Goal: Information Seeking & Learning: Check status

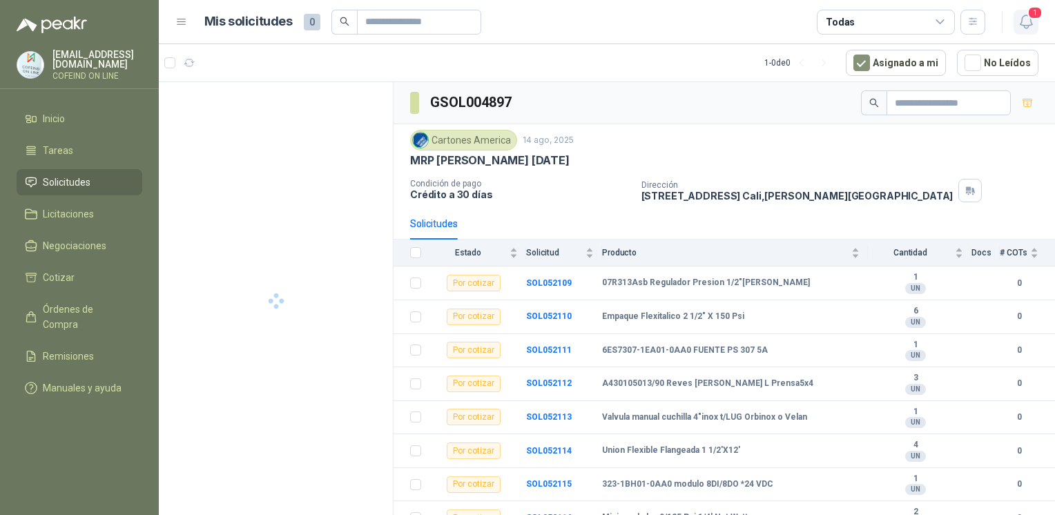
click at [1030, 17] on span "1" at bounding box center [1034, 12] width 15 height 13
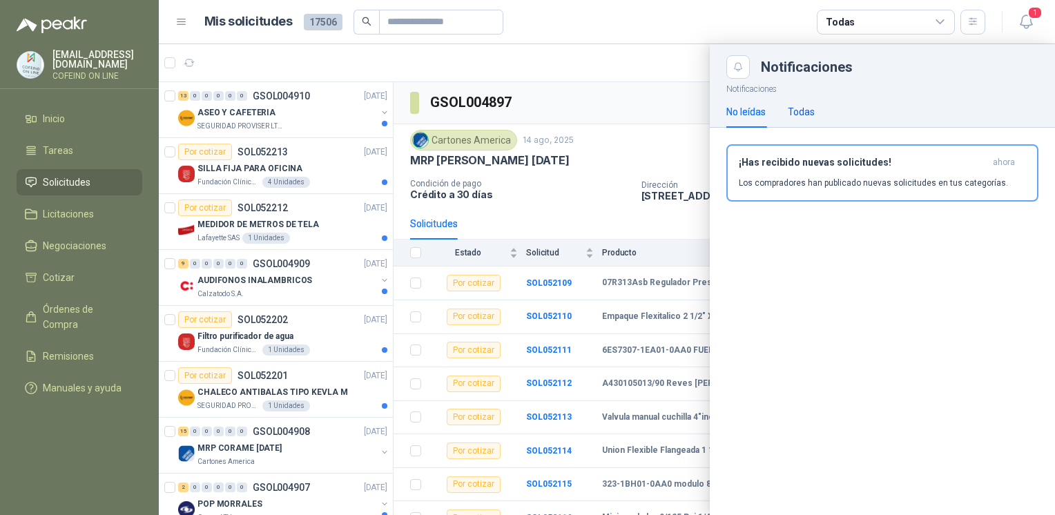
click at [798, 106] on div "Todas" at bounding box center [801, 111] width 27 height 15
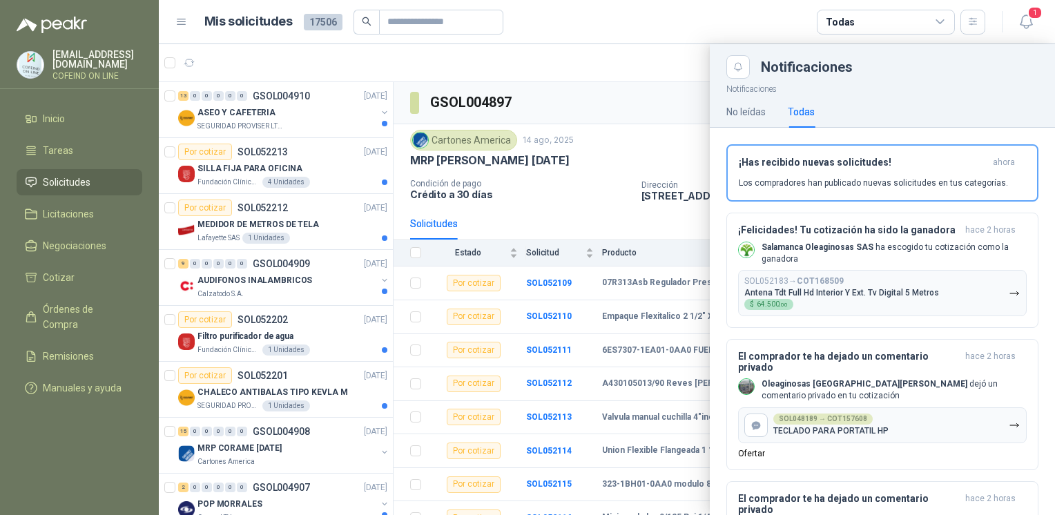
click at [560, 74] on div at bounding box center [607, 279] width 896 height 471
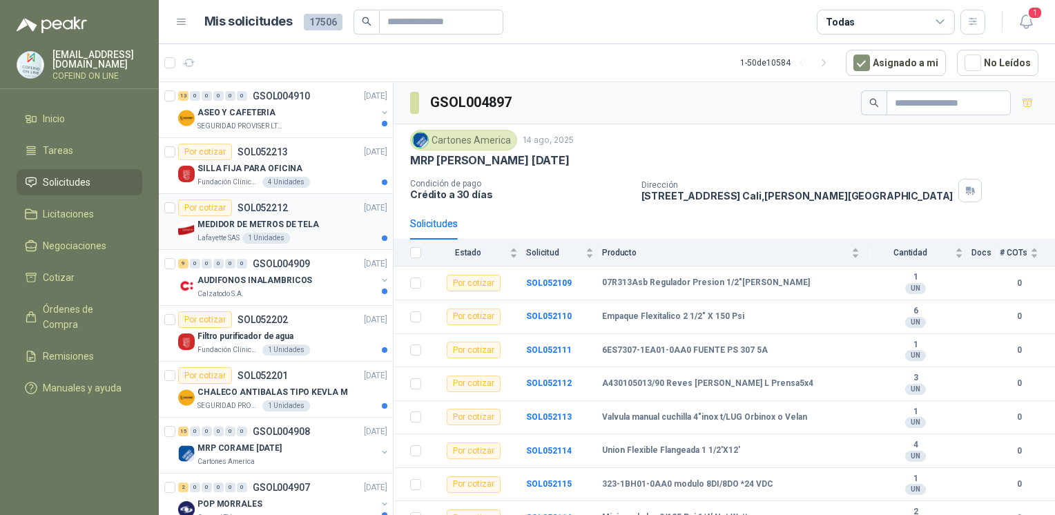
click at [279, 210] on p "SOL052212" at bounding box center [263, 208] width 50 height 10
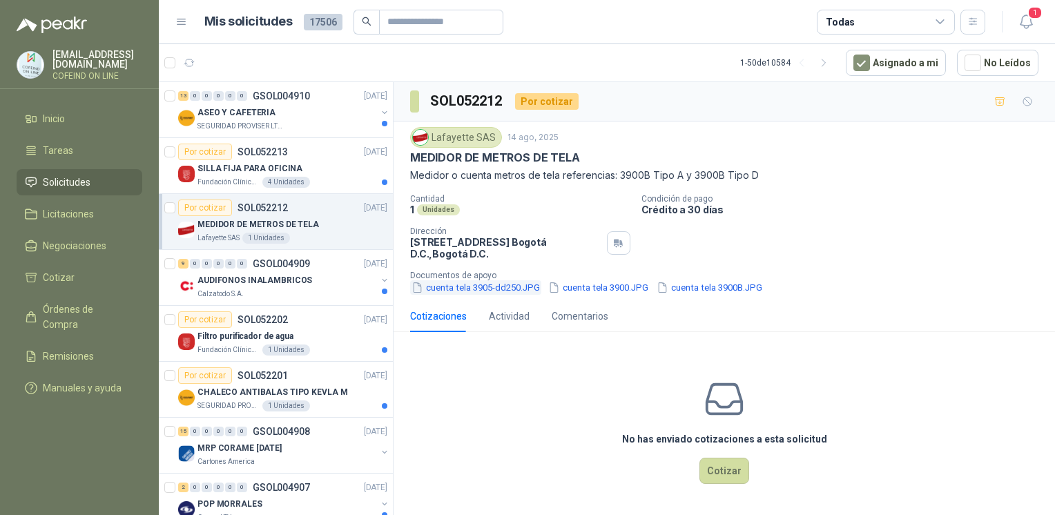
click at [457, 287] on button "cuenta tela 3905-dd250.JPG" at bounding box center [475, 287] width 131 height 15
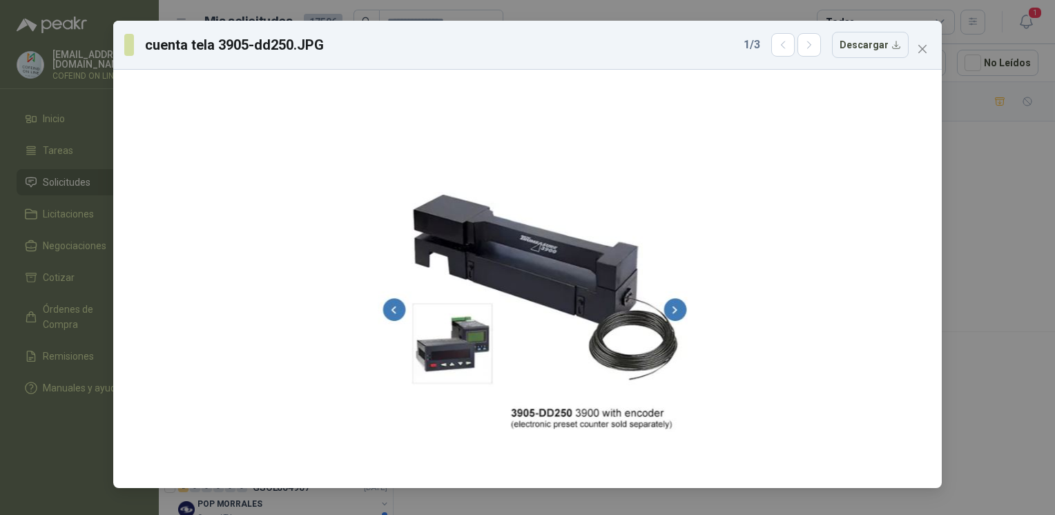
click at [967, 220] on div "cuenta tela 3905-dd250.JPG 1 / 3 Descargar" at bounding box center [527, 257] width 1055 height 515
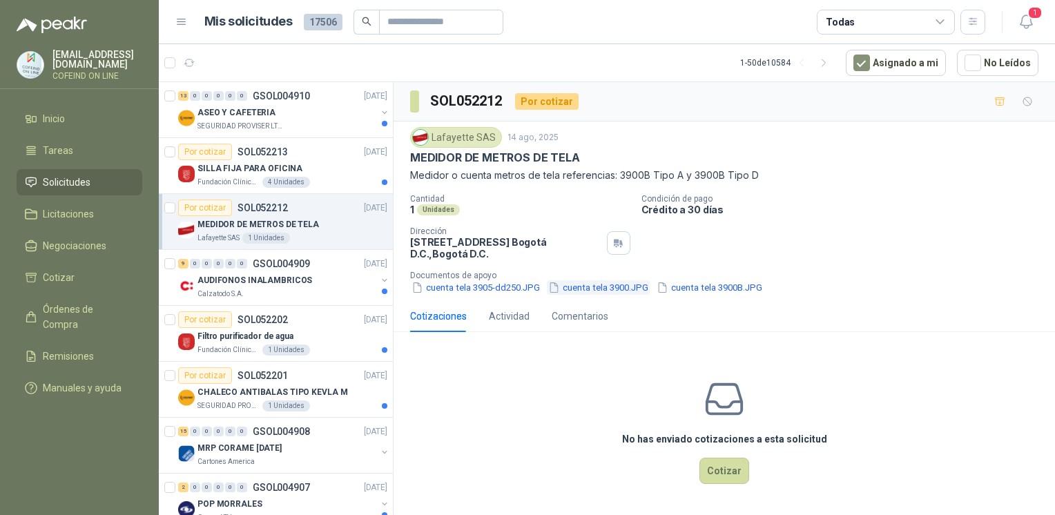
click at [607, 291] on button "cuenta tela 3900.JPG" at bounding box center [598, 287] width 103 height 15
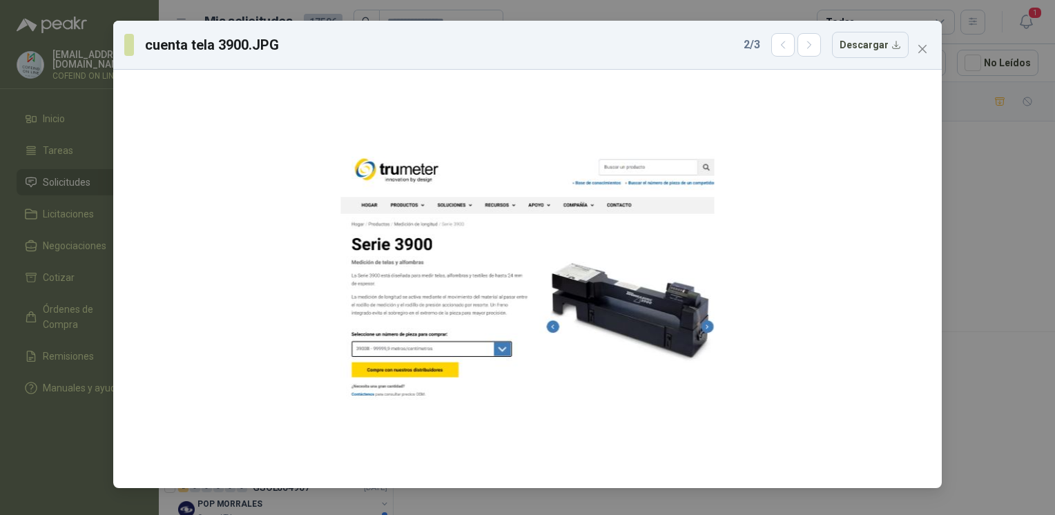
click at [963, 198] on div "cuenta tela 3900.JPG 2 / 3 Descargar" at bounding box center [527, 257] width 1055 height 515
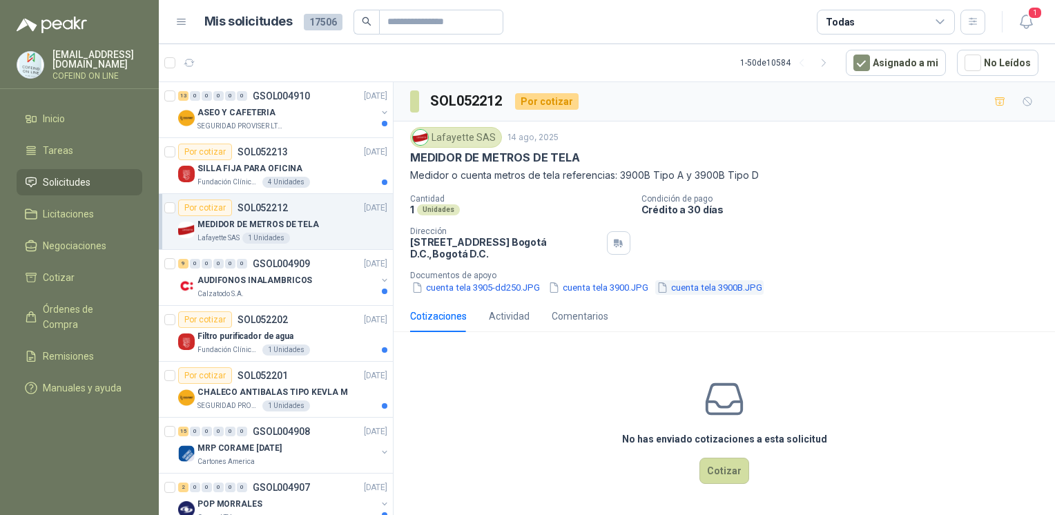
click at [708, 292] on button "cuenta tela 3900B.JPG" at bounding box center [709, 287] width 108 height 15
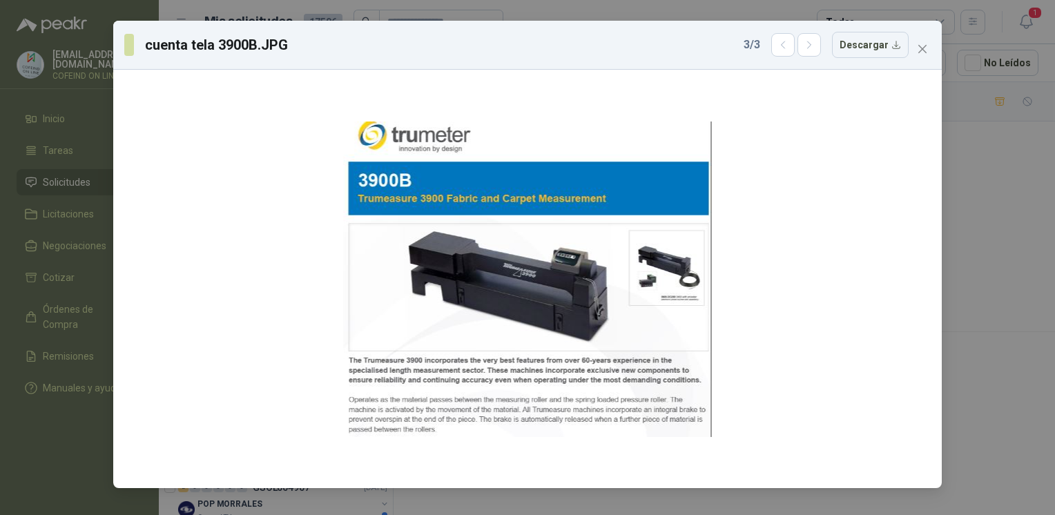
click at [991, 171] on div "cuenta tela 3900B.JPG 3 / 3 Descargar" at bounding box center [527, 257] width 1055 height 515
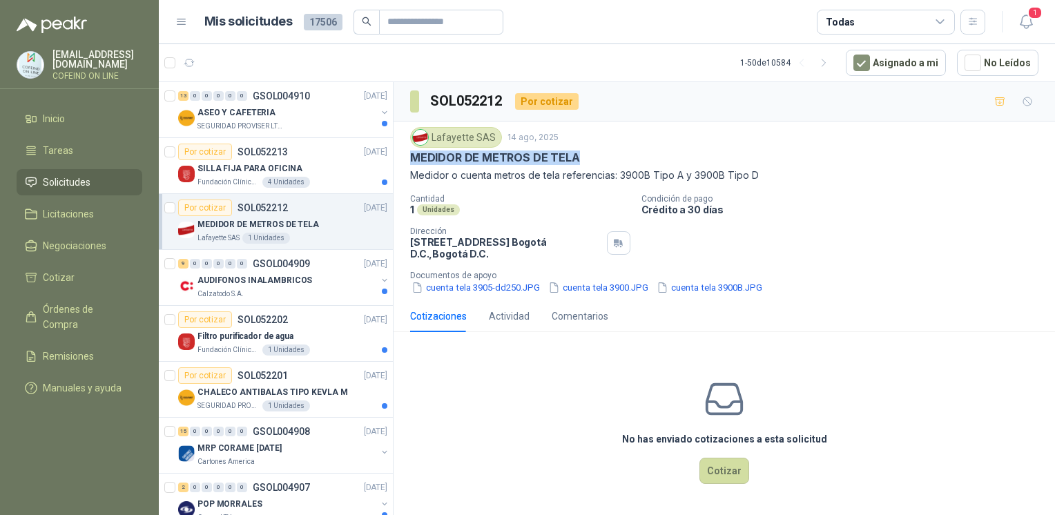
drag, startPoint x: 409, startPoint y: 157, endPoint x: 580, endPoint y: 155, distance: 170.6
click at [580, 155] on div "MEDIDOR DE METROS DE TELA" at bounding box center [724, 158] width 628 height 15
copy p "MEDIDOR DE METROS DE TELA"
click at [505, 284] on button "cuenta tela 3905-dd250.JPG" at bounding box center [475, 287] width 131 height 15
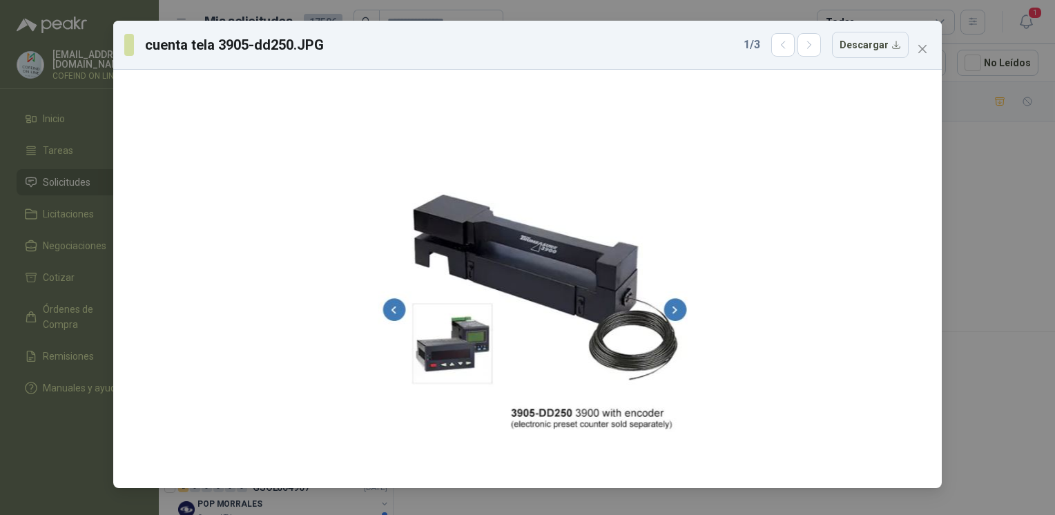
click at [974, 244] on div "cuenta tela 3905-dd250.JPG 1 / 3 Descargar" at bounding box center [527, 257] width 1055 height 515
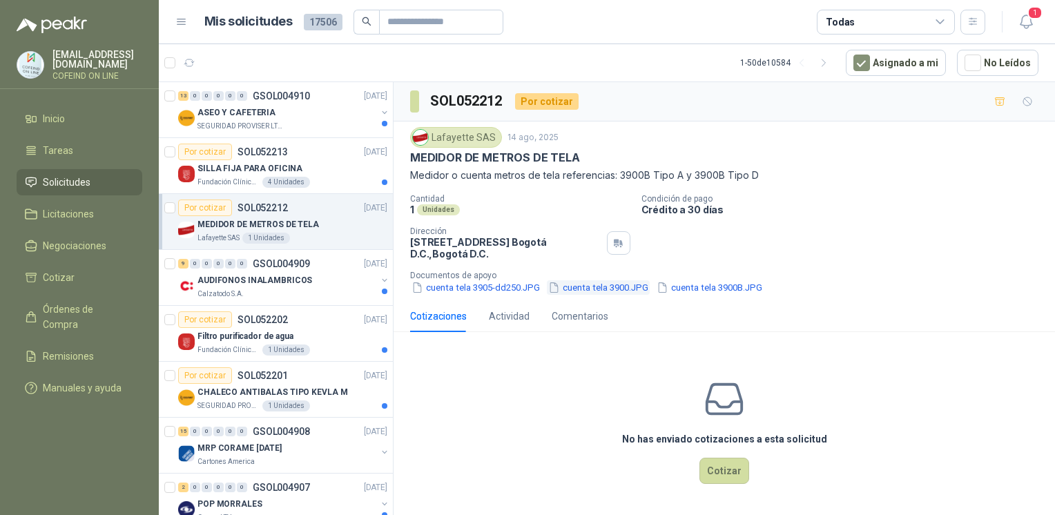
click at [611, 289] on button "cuenta tela 3900.JPG" at bounding box center [598, 287] width 103 height 15
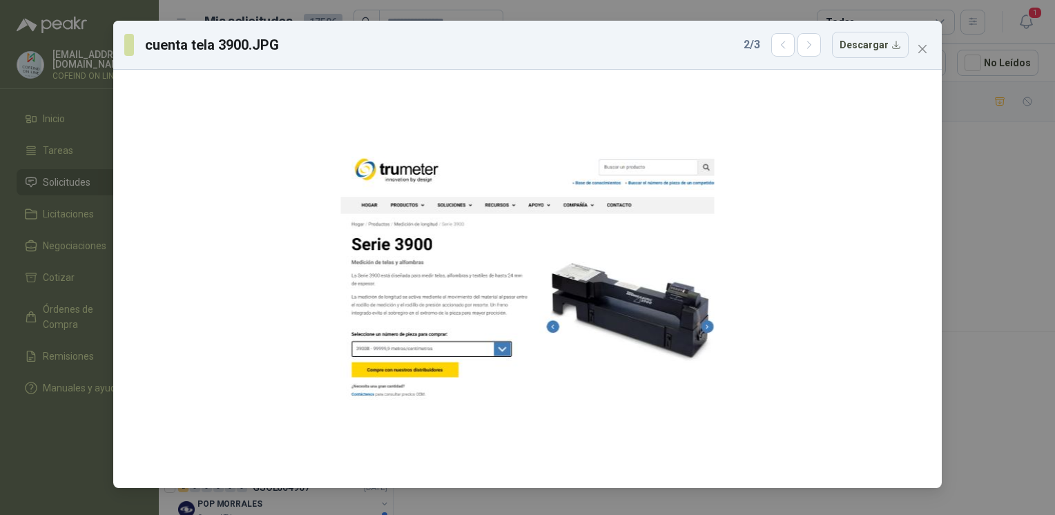
click at [979, 210] on div "cuenta tela 3900.JPG 2 / 3 Descargar" at bounding box center [527, 257] width 1055 height 515
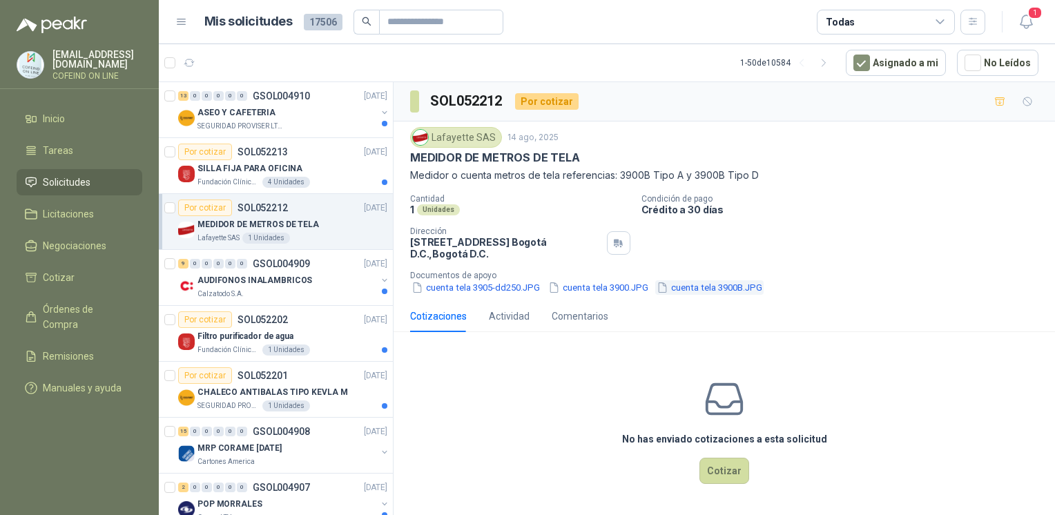
click at [719, 289] on button "cuenta tela 3900B.JPG" at bounding box center [709, 287] width 108 height 15
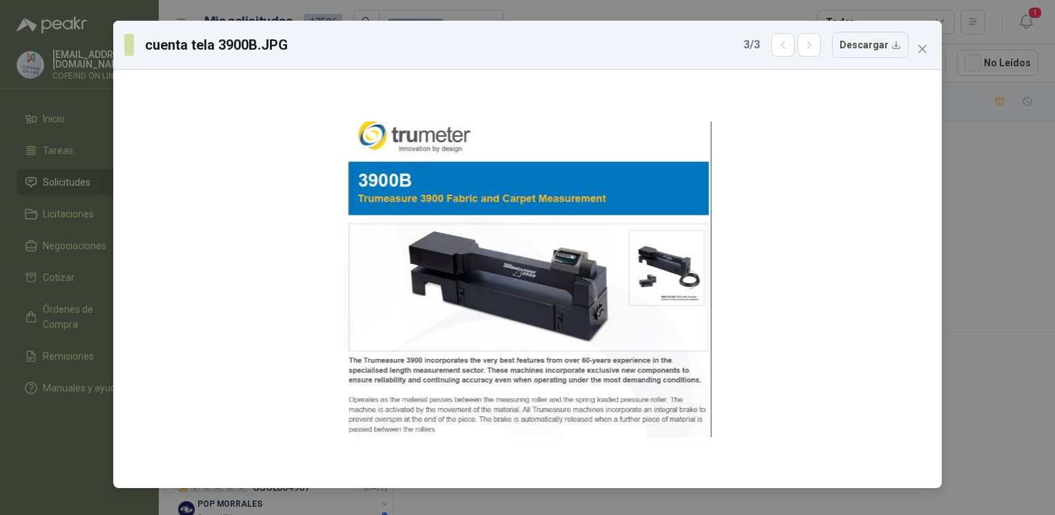
click at [963, 250] on div "cuenta tela 3900B.JPG 3 / 3 Descargar" at bounding box center [527, 257] width 1055 height 515
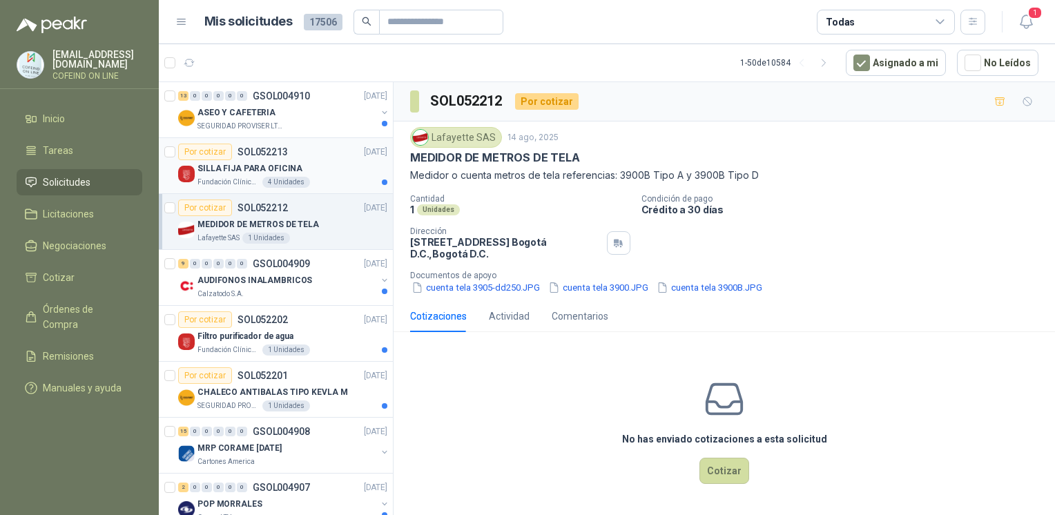
click at [238, 155] on p "SOL052213" at bounding box center [263, 152] width 50 height 10
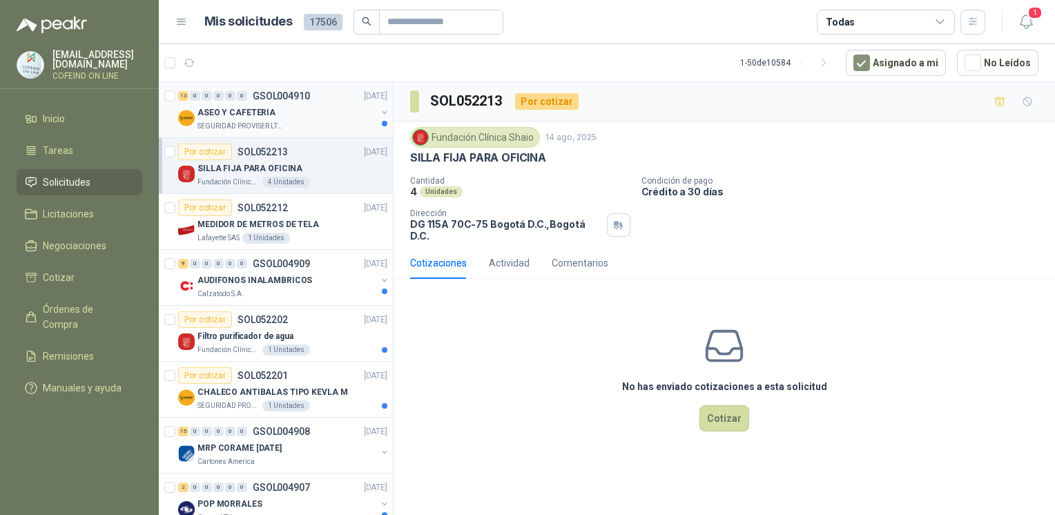
click at [244, 122] on p "SEGURIDAD PROVISER LTDA" at bounding box center [240, 126] width 87 height 11
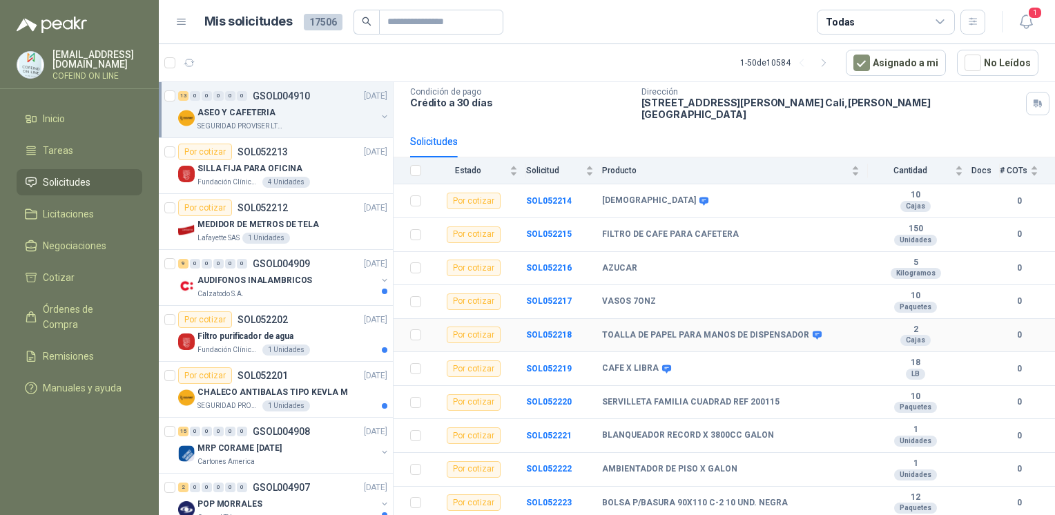
scroll to position [94, 0]
click at [550, 227] on b "SOL052215" at bounding box center [549, 232] width 46 height 10
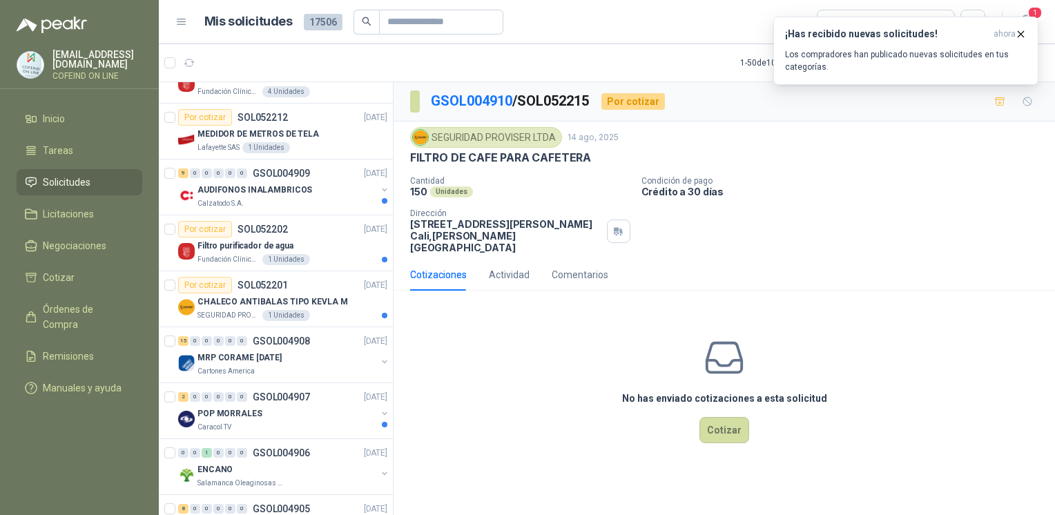
scroll to position [820, 0]
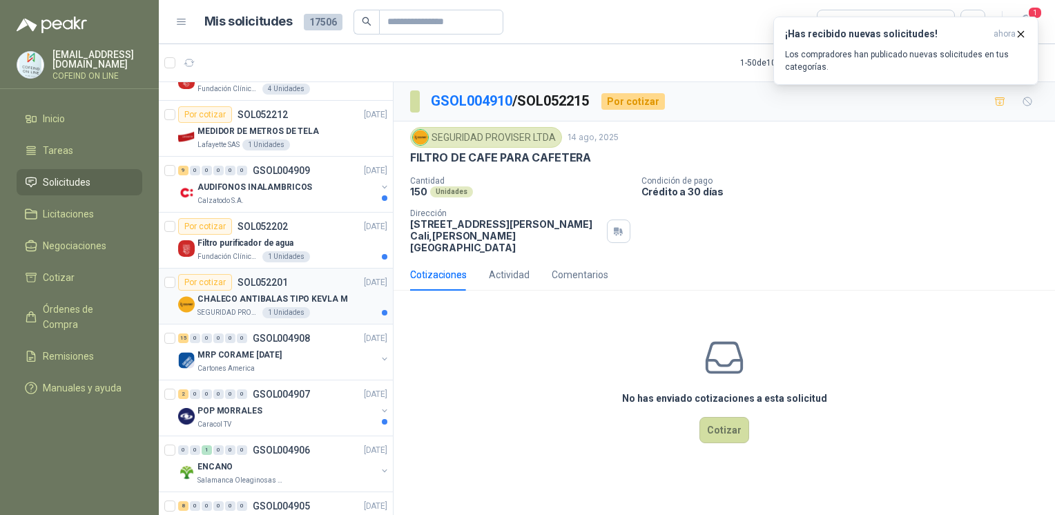
click at [303, 294] on p "CHALECO ANTIBALAS TIPO KEVLA M" at bounding box center [272, 299] width 150 height 13
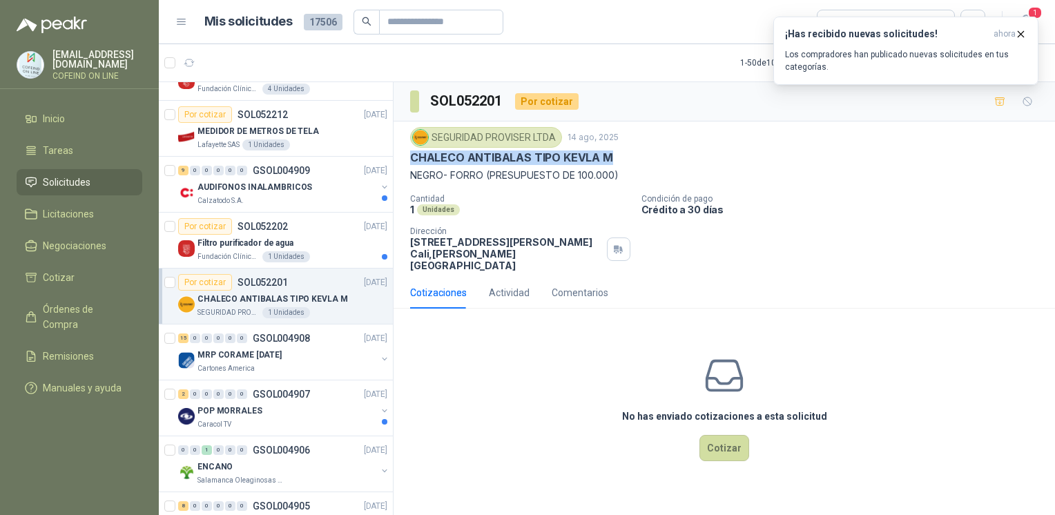
drag, startPoint x: 602, startPoint y: 157, endPoint x: 400, endPoint y: 165, distance: 201.8
click at [400, 165] on div "SEGURIDAD PROVISER LTDA 14 ago, 2025 CHALECO ANTIBALAS TIPO KEVLA M NEGRO- FORR…" at bounding box center [724, 199] width 661 height 155
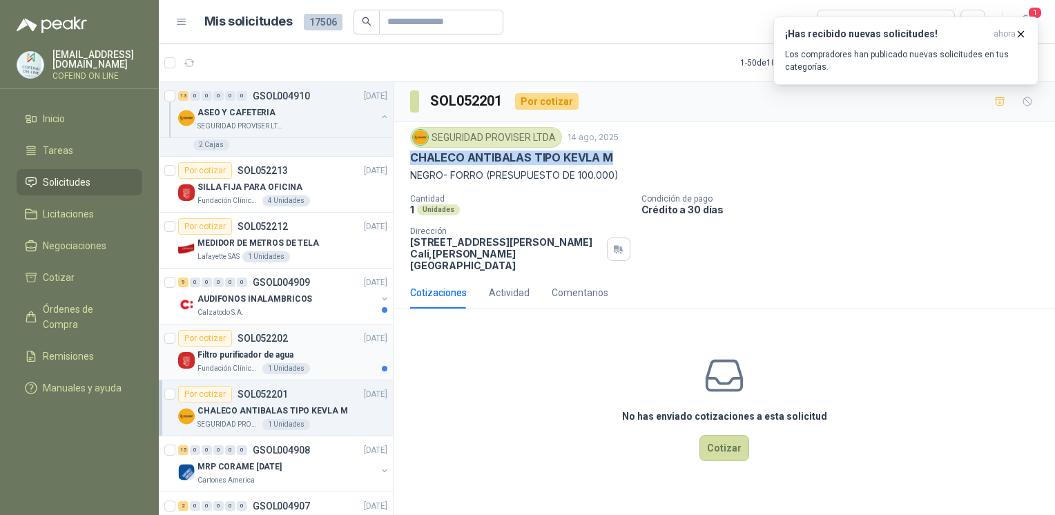
scroll to position [708, 0]
